Goal: Information Seeking & Learning: Check status

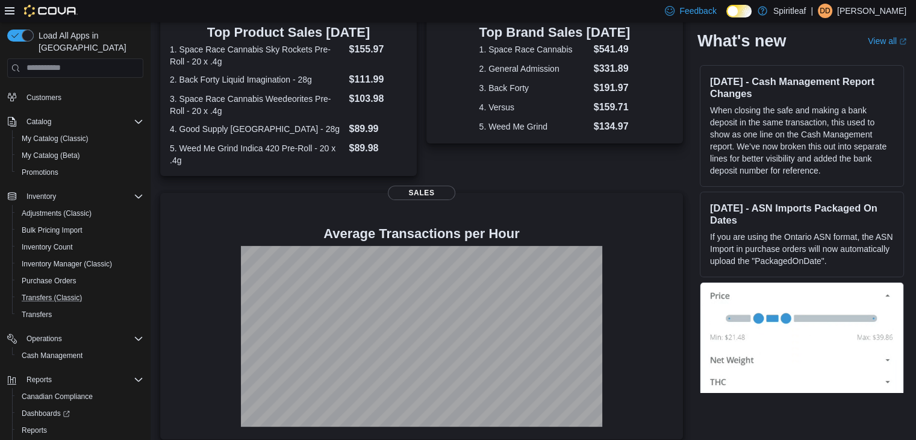
scroll to position [85, 0]
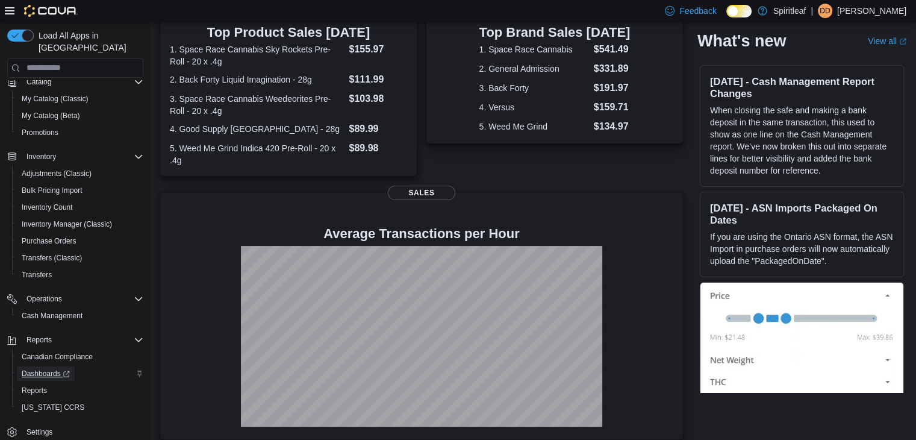
click at [51, 369] on span "Dashboards" at bounding box center [46, 374] width 48 height 10
click at [35, 385] on span "Reports" at bounding box center [34, 390] width 25 height 10
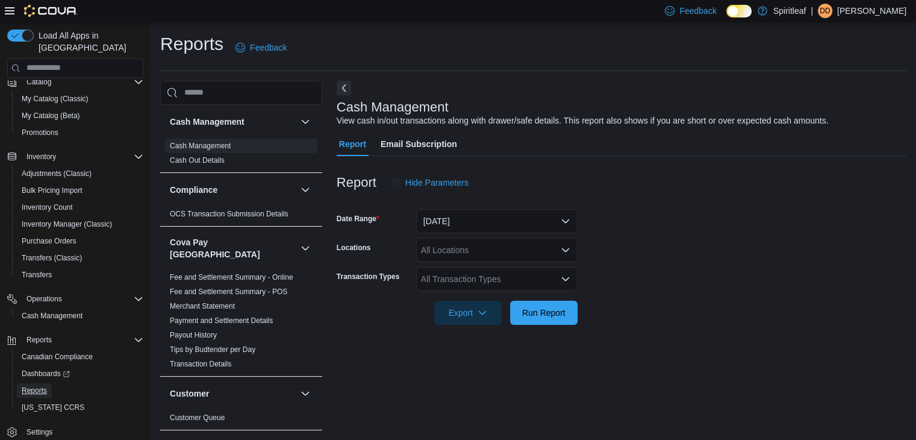
scroll to position [4, 0]
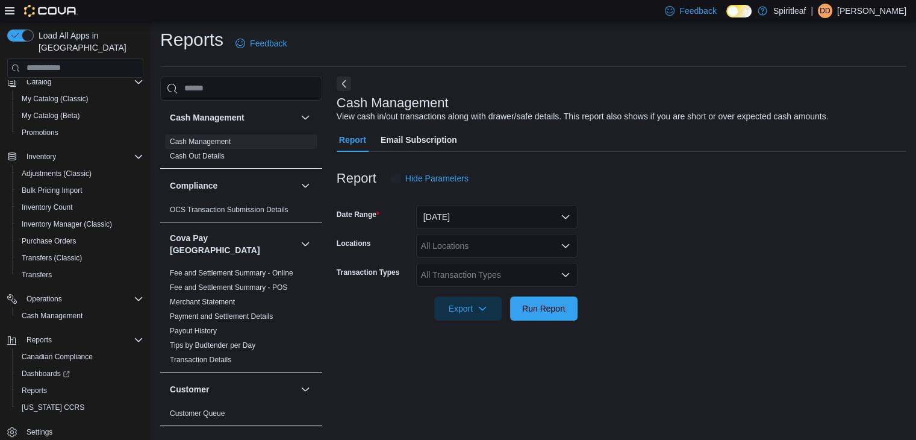
drag, startPoint x: 241, startPoint y: 275, endPoint x: 325, endPoint y: 292, distance: 86.0
click at [241, 283] on link "Fee and Settlement Summary - POS" at bounding box center [228, 287] width 117 height 8
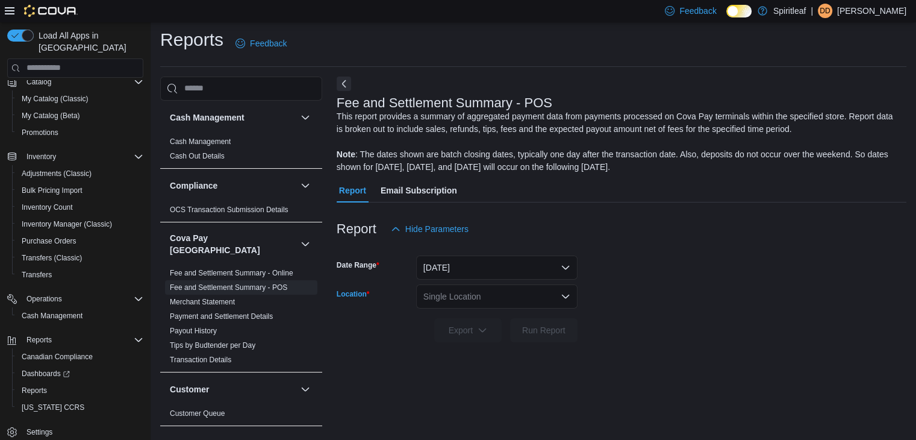
click at [457, 293] on div "Single Location" at bounding box center [496, 296] width 161 height 24
type input "***"
click at [501, 313] on span "267 - Cold Lake" at bounding box center [529, 316] width 110 height 12
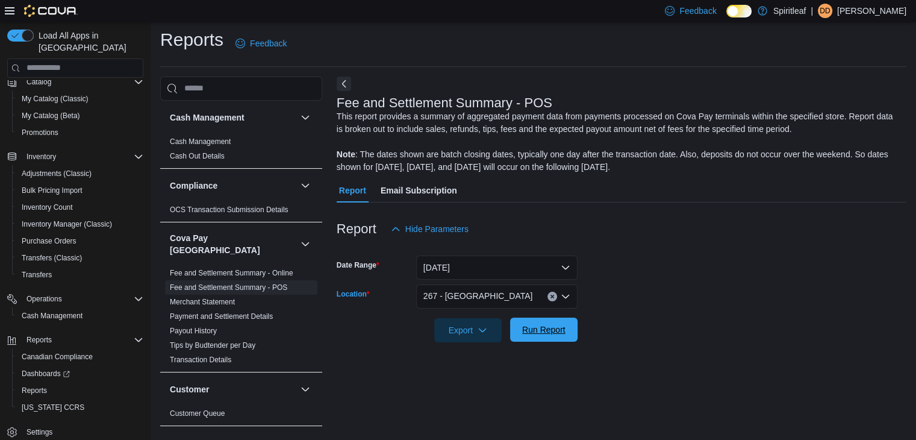
click at [547, 324] on span "Run Report" at bounding box center [543, 329] width 43 height 12
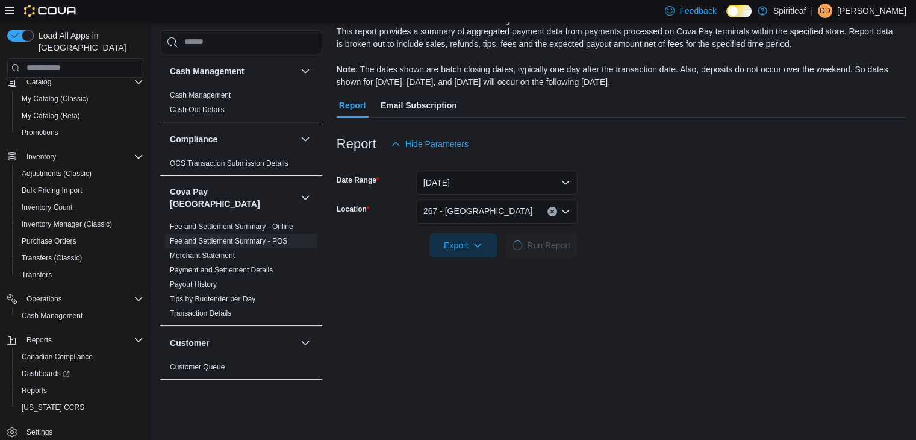
scroll to position [125, 0]
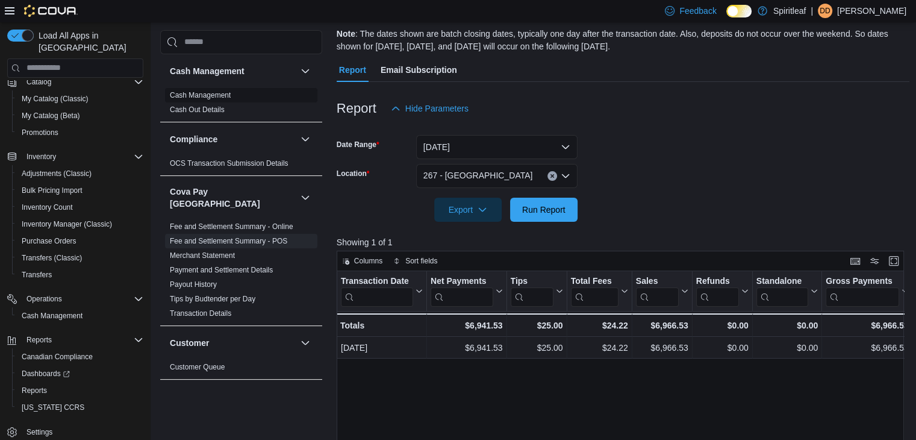
click at [216, 96] on link "Cash Management" at bounding box center [200, 95] width 61 height 8
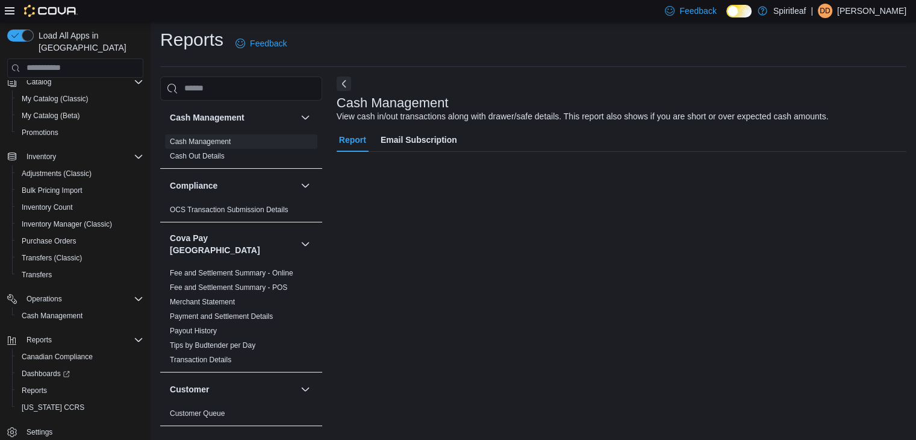
scroll to position [4, 0]
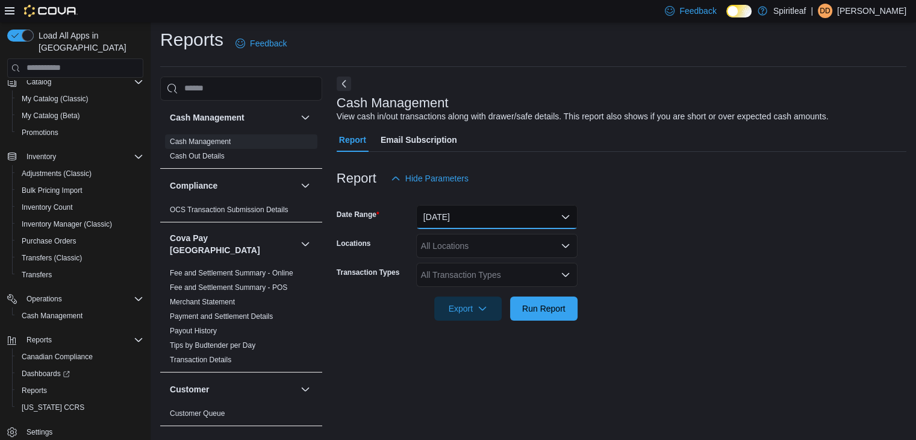
click at [465, 218] on button "Today" at bounding box center [496, 217] width 161 height 24
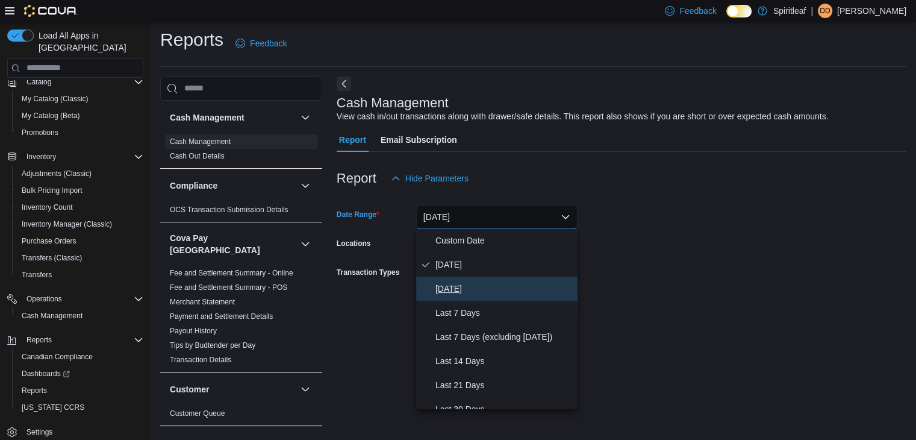
click at [460, 281] on span "Yesterday" at bounding box center [503, 288] width 137 height 14
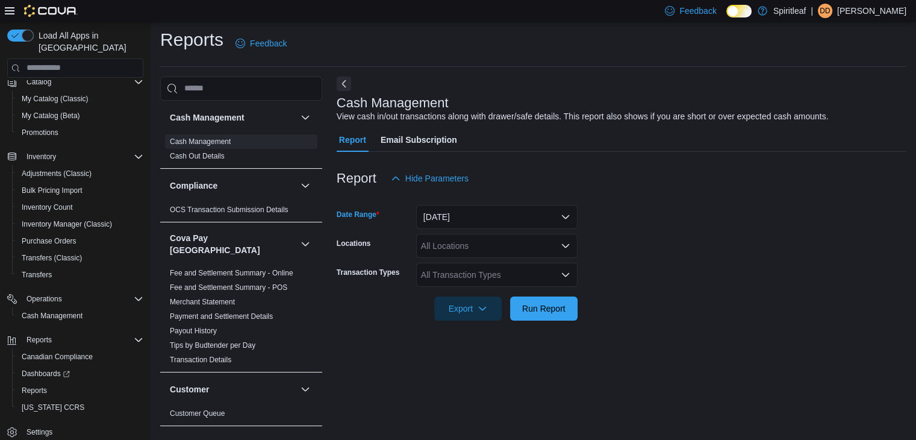
click at [447, 243] on div "All Locations" at bounding box center [496, 246] width 161 height 24
type input "***"
click at [473, 265] on span "267 - Cold Lake" at bounding box center [515, 266] width 110 height 12
click at [684, 235] on form "Date Range Yesterday Locations 267 - Cold Lake Transaction Types All Transactio…" at bounding box center [622, 255] width 570 height 130
click at [539, 305] on span "Run Report" at bounding box center [543, 308] width 43 height 12
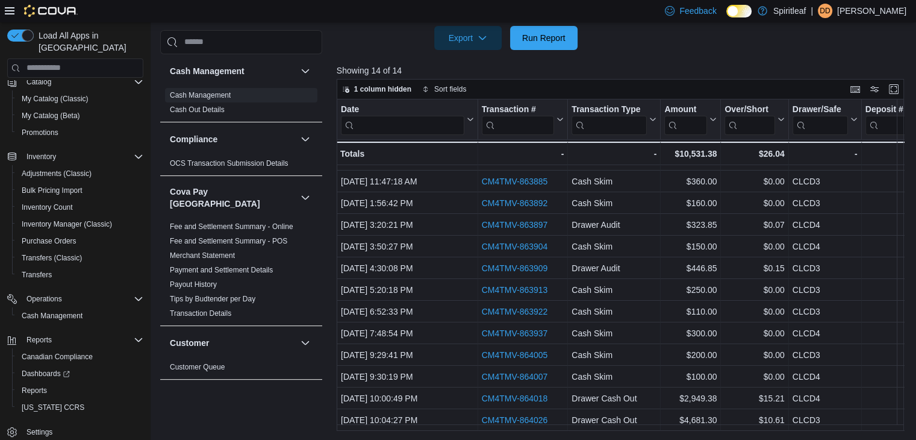
scroll to position [44, 0]
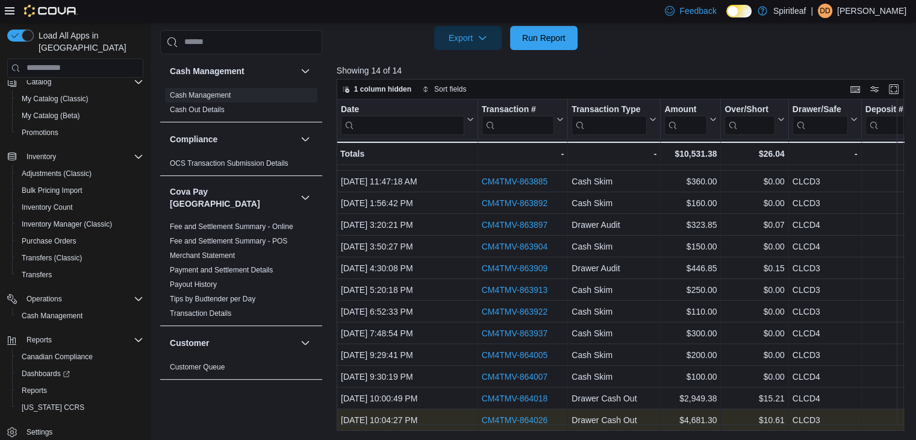
click at [511, 415] on link "CM4TMV-864026" at bounding box center [514, 420] width 66 height 10
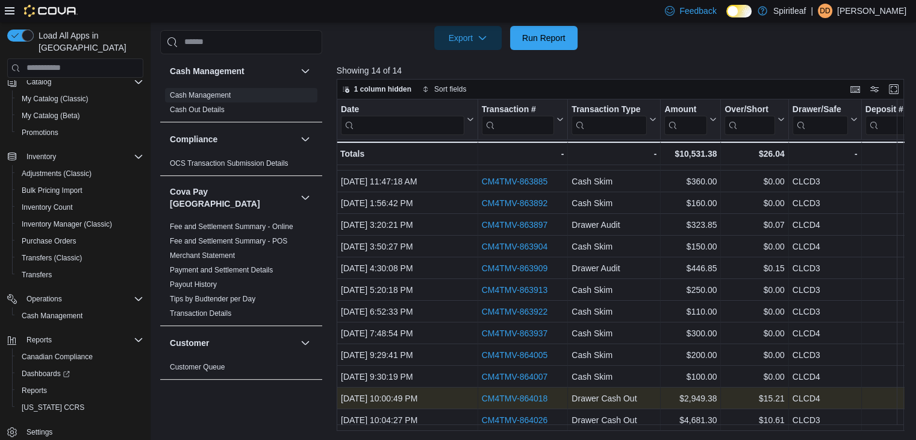
click at [536, 393] on link "CM4TMV-864018" at bounding box center [514, 398] width 66 height 10
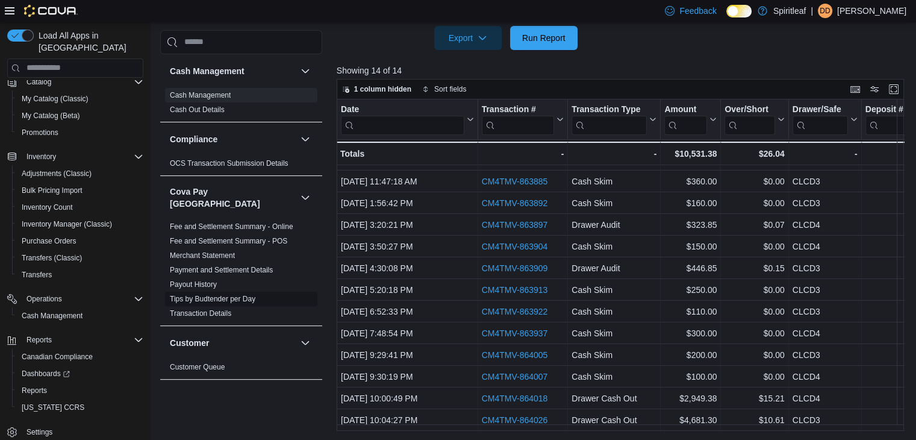
scroll to position [0, 0]
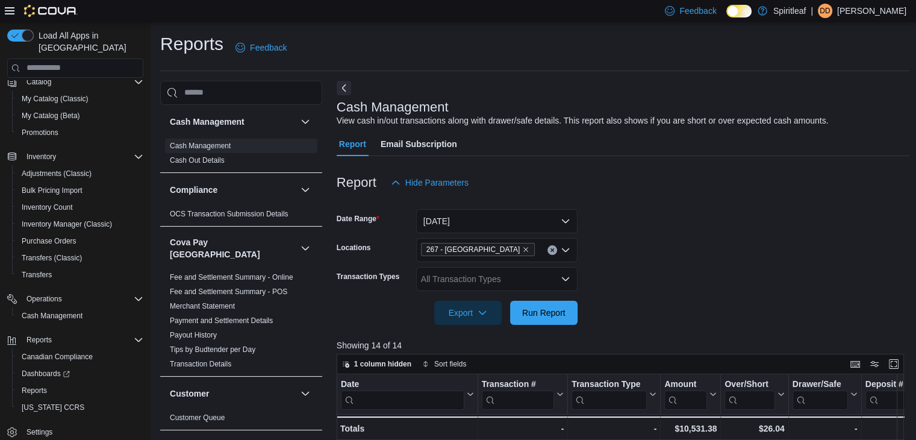
drag, startPoint x: 224, startPoint y: 338, endPoint x: 470, endPoint y: 371, distance: 247.9
click at [224, 345] on link "Tips by Budtender per Day" at bounding box center [213, 349] width 86 height 8
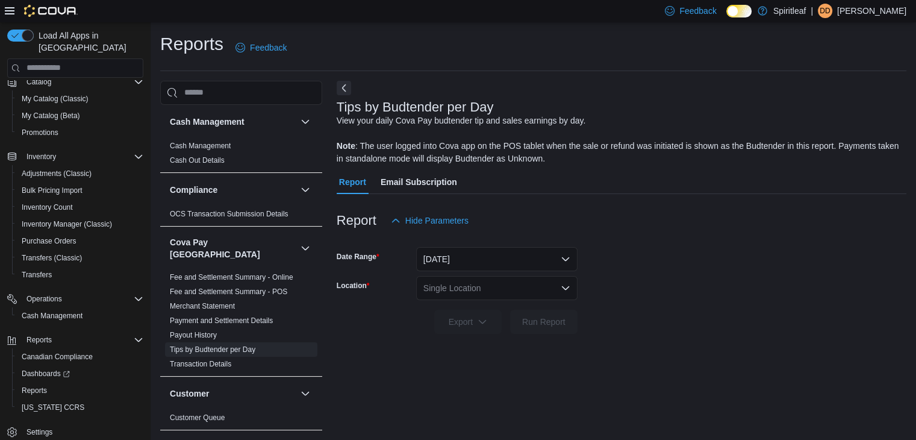
scroll to position [4, 0]
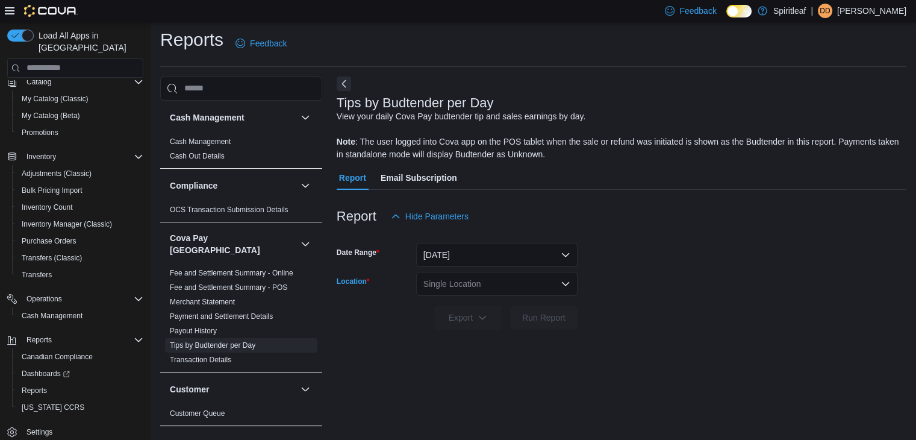
click at [456, 282] on div "Single Location" at bounding box center [496, 284] width 161 height 24
type input "***"
click at [501, 297] on span "267 - Cold Lake" at bounding box center [529, 303] width 110 height 12
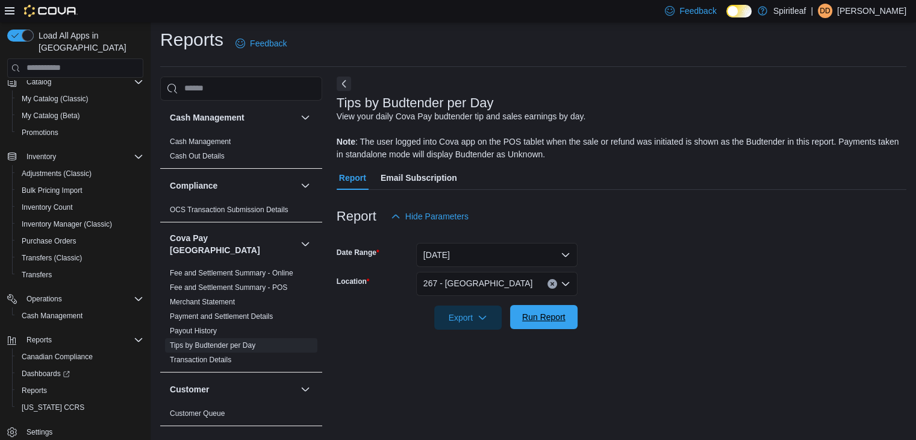
click at [533, 317] on span "Run Report" at bounding box center [543, 317] width 43 height 12
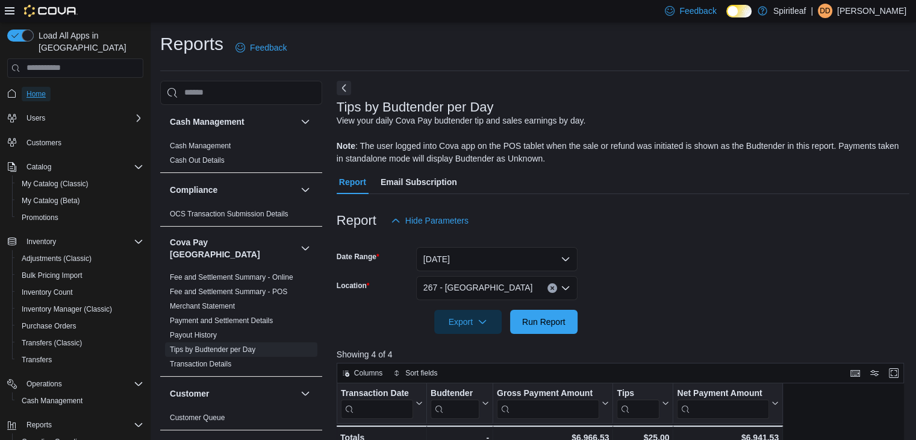
drag, startPoint x: 34, startPoint y: 79, endPoint x: 364, endPoint y: 184, distance: 346.2
click at [34, 89] on span "Home" at bounding box center [35, 94] width 19 height 10
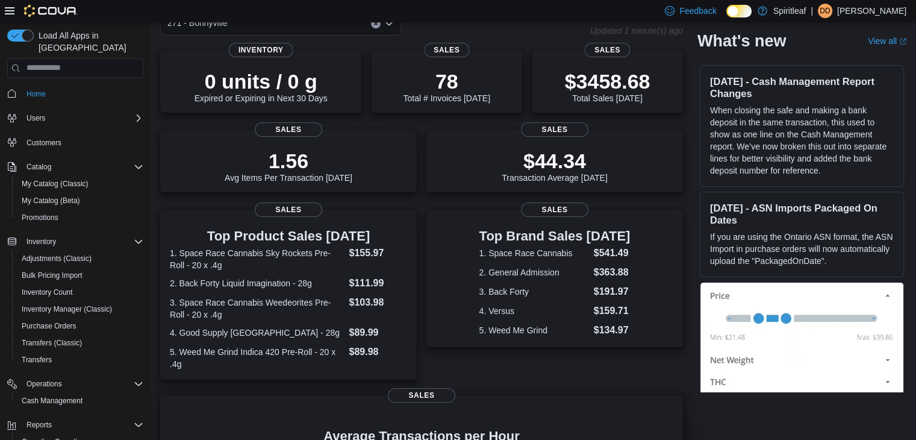
scroll to position [273, 0]
